Goal: Information Seeking & Learning: Understand process/instructions

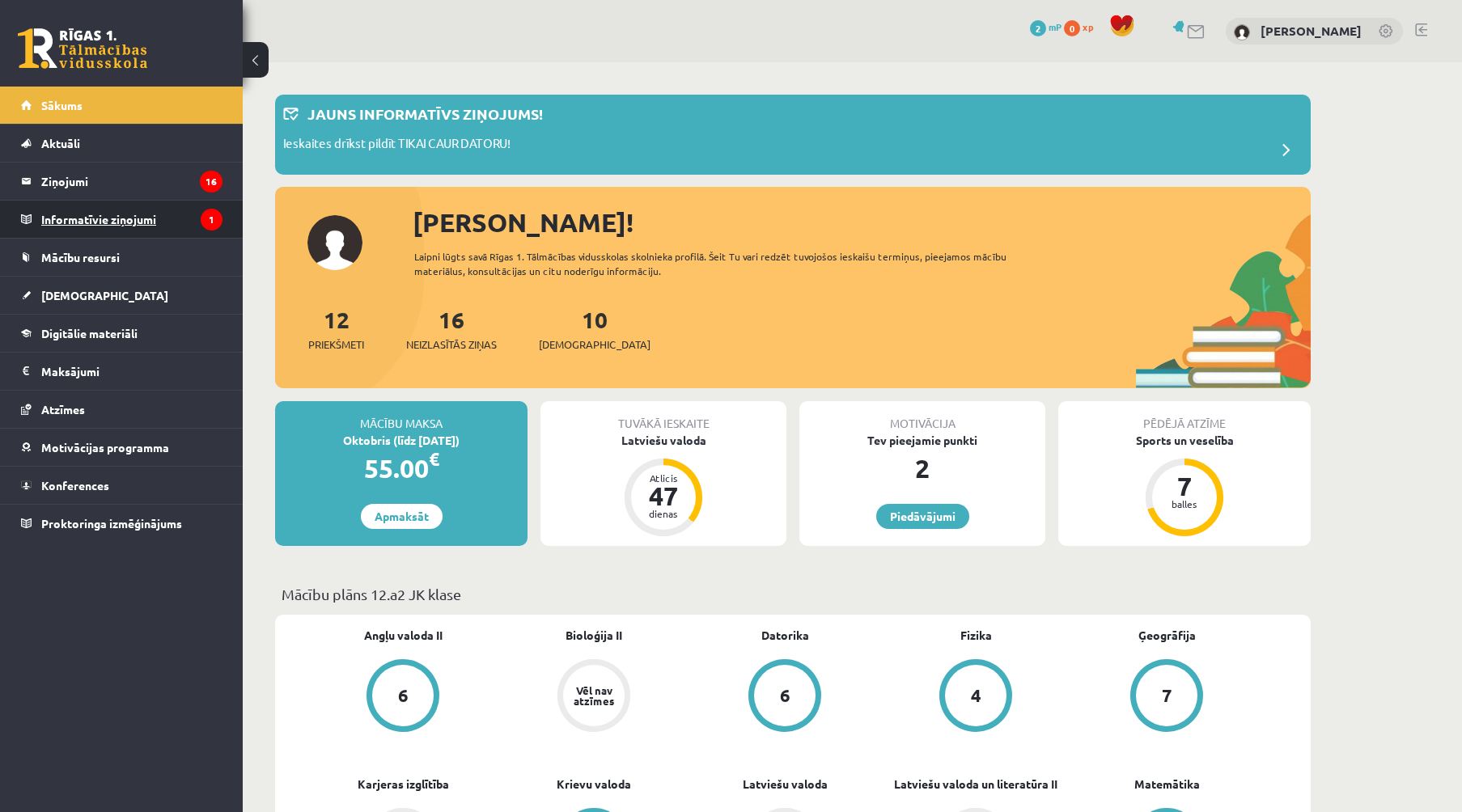
click at [85, 221] on legend "Informatīvie ziņojumi 1" at bounding box center [132, 220] width 181 height 37
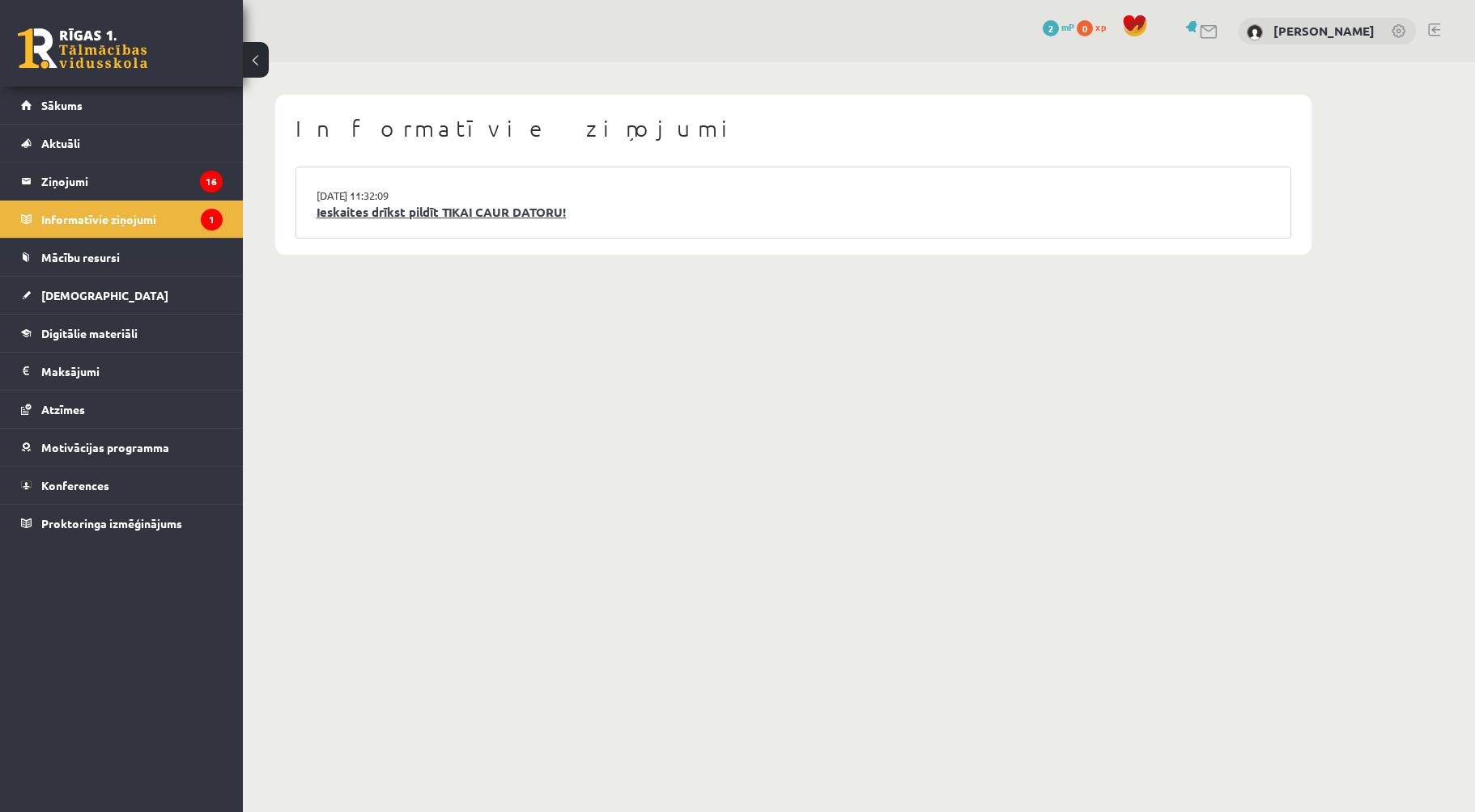
click at [381, 216] on link "Ieskaites drīkst pildīt TIKAI CAUR DATORU!" at bounding box center [793, 212] width 953 height 19
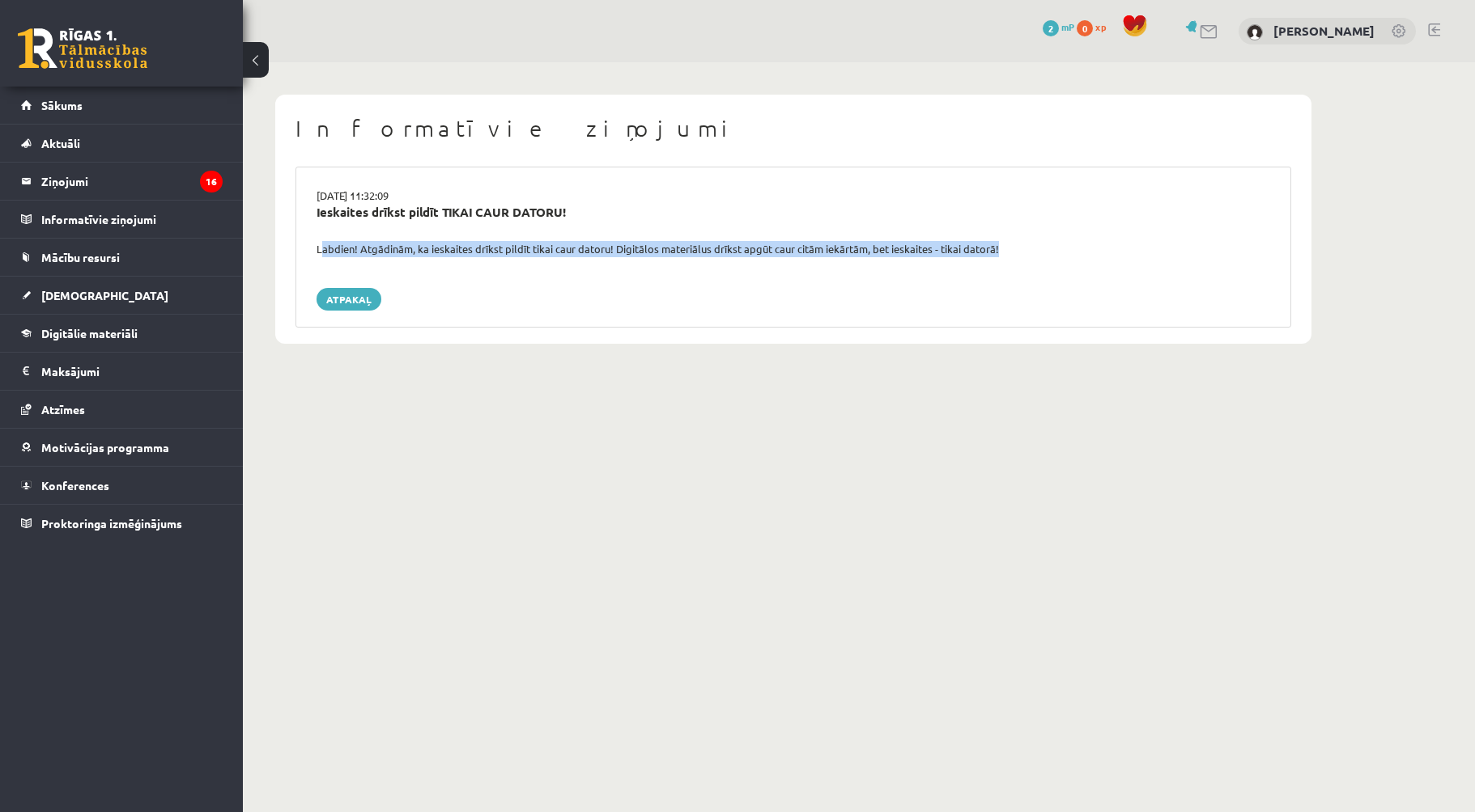
drag, startPoint x: 311, startPoint y: 250, endPoint x: 1073, endPoint y: 264, distance: 762.1
click at [1073, 264] on div "15.09.2025 11:32:09 Ieskaites drīkst pildīt TIKAI CAUR DATORU! Labdien! Atgādin…" at bounding box center [793, 247] width 996 height 161
copy div "Labdien! Atgādinām, ka ieskaites drīkst pildīt tikai caur datoru! Digitālos mat…"
click at [360, 302] on link "Atpakaļ" at bounding box center [349, 299] width 65 height 23
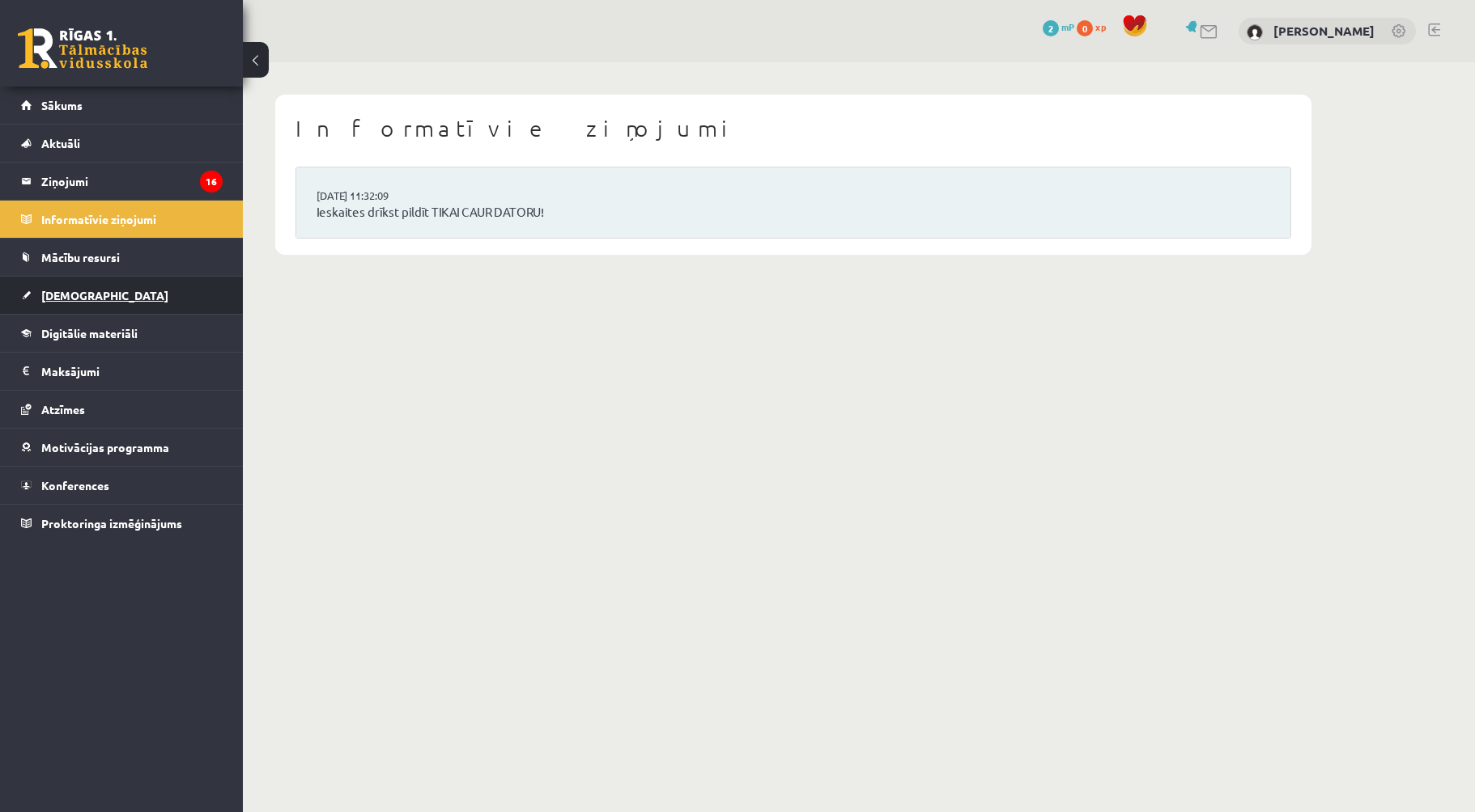
click at [97, 300] on link "[DEMOGRAPHIC_DATA]" at bounding box center [122, 295] width 202 height 37
